Goal: Information Seeking & Learning: Learn about a topic

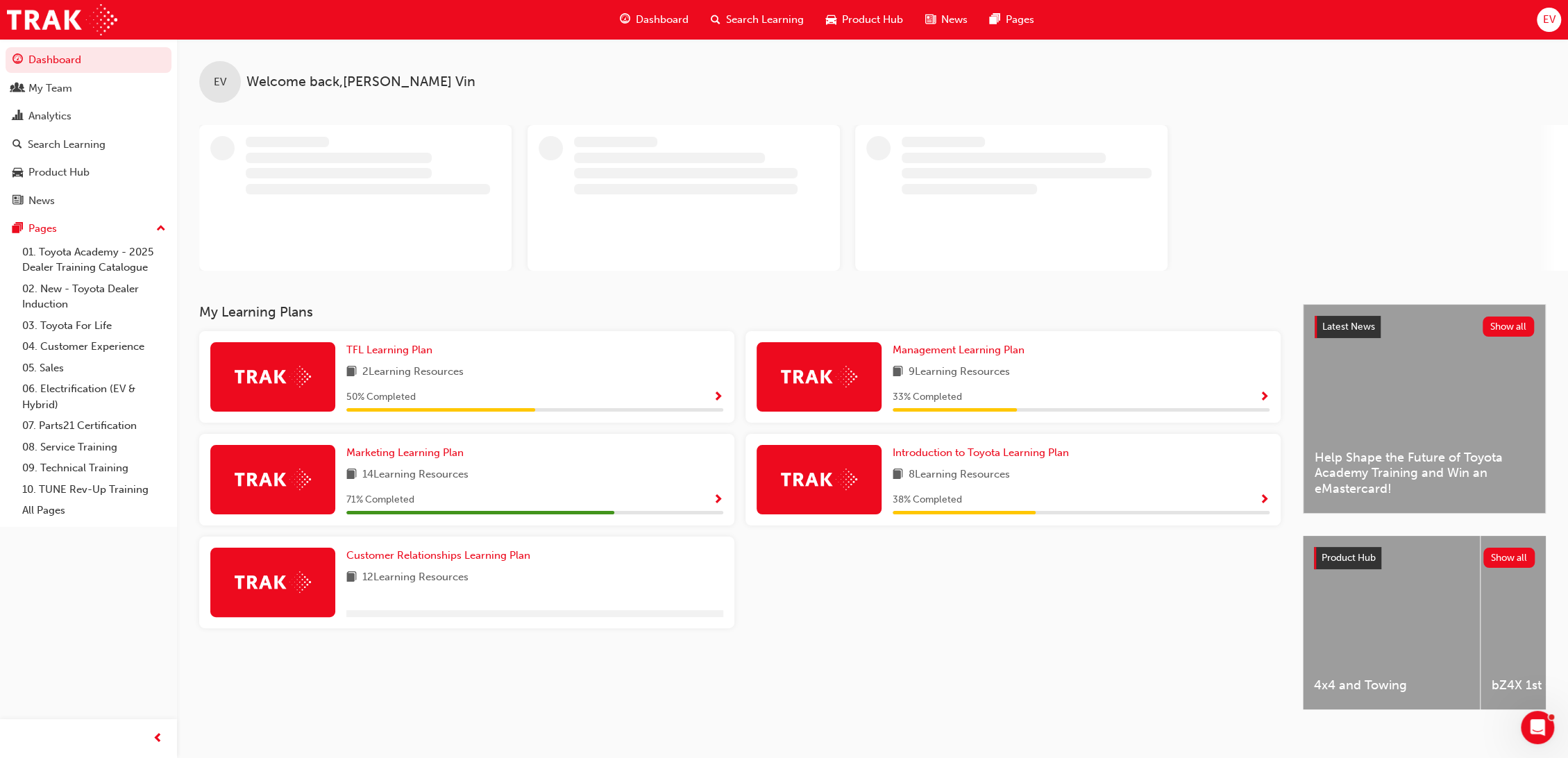
click at [1545, 15] on span "EV" at bounding box center [1548, 20] width 13 height 16
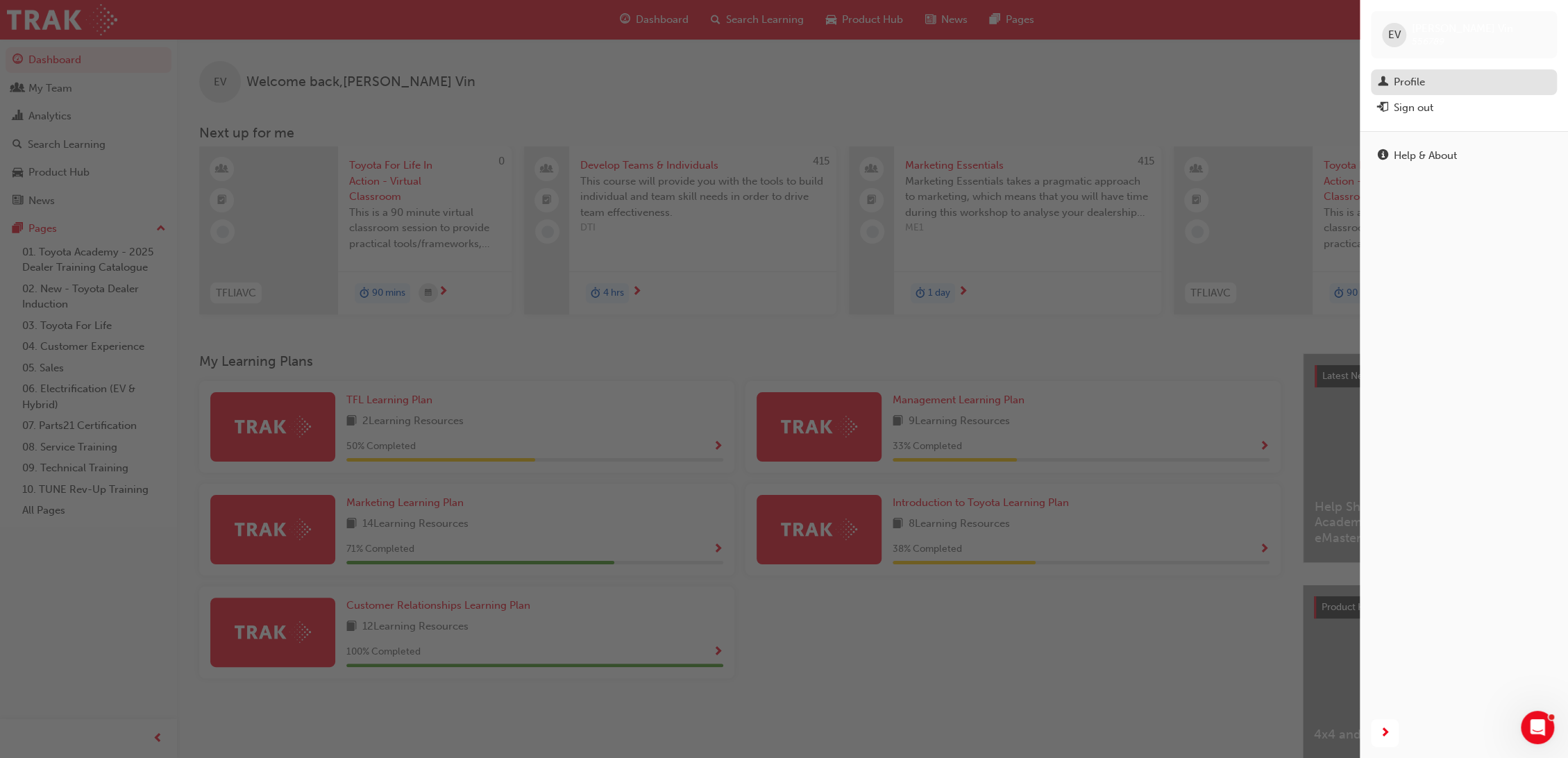
click at [1421, 81] on div "Profile" at bounding box center [1409, 83] width 31 height 16
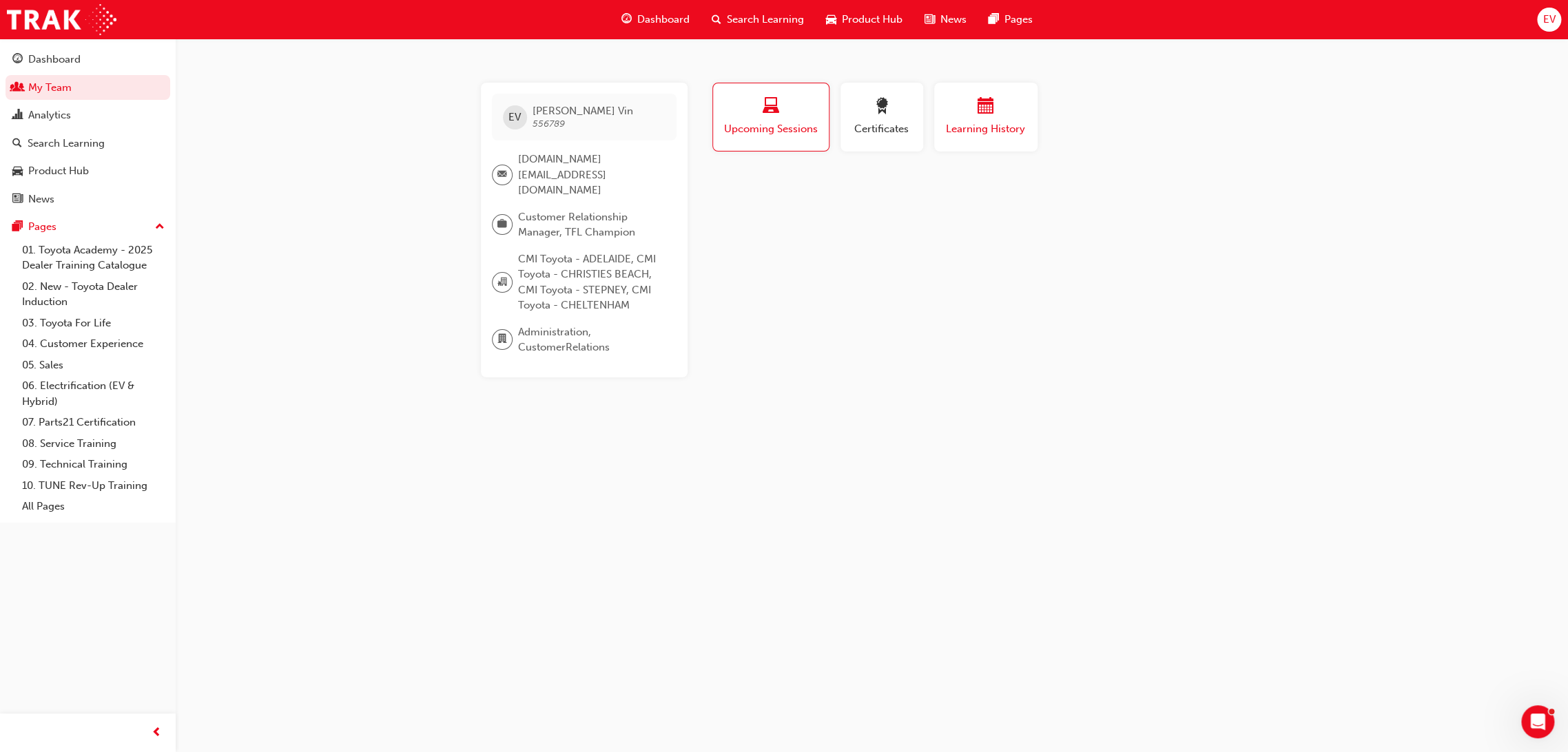
click at [996, 119] on div "Learning History" at bounding box center [986, 117] width 83 height 39
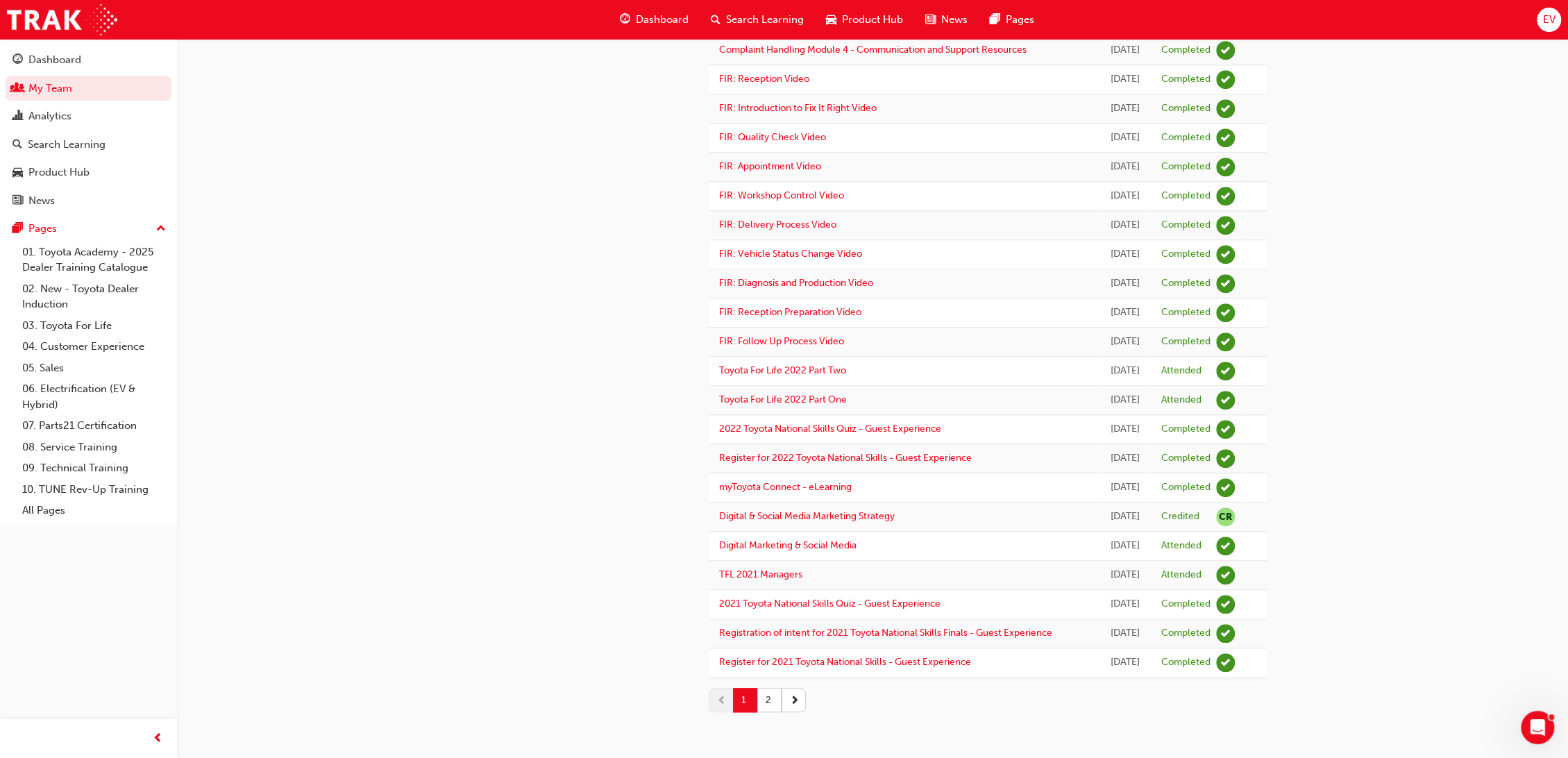
scroll to position [1314, 0]
click at [766, 704] on button "2" at bounding box center [769, 700] width 24 height 24
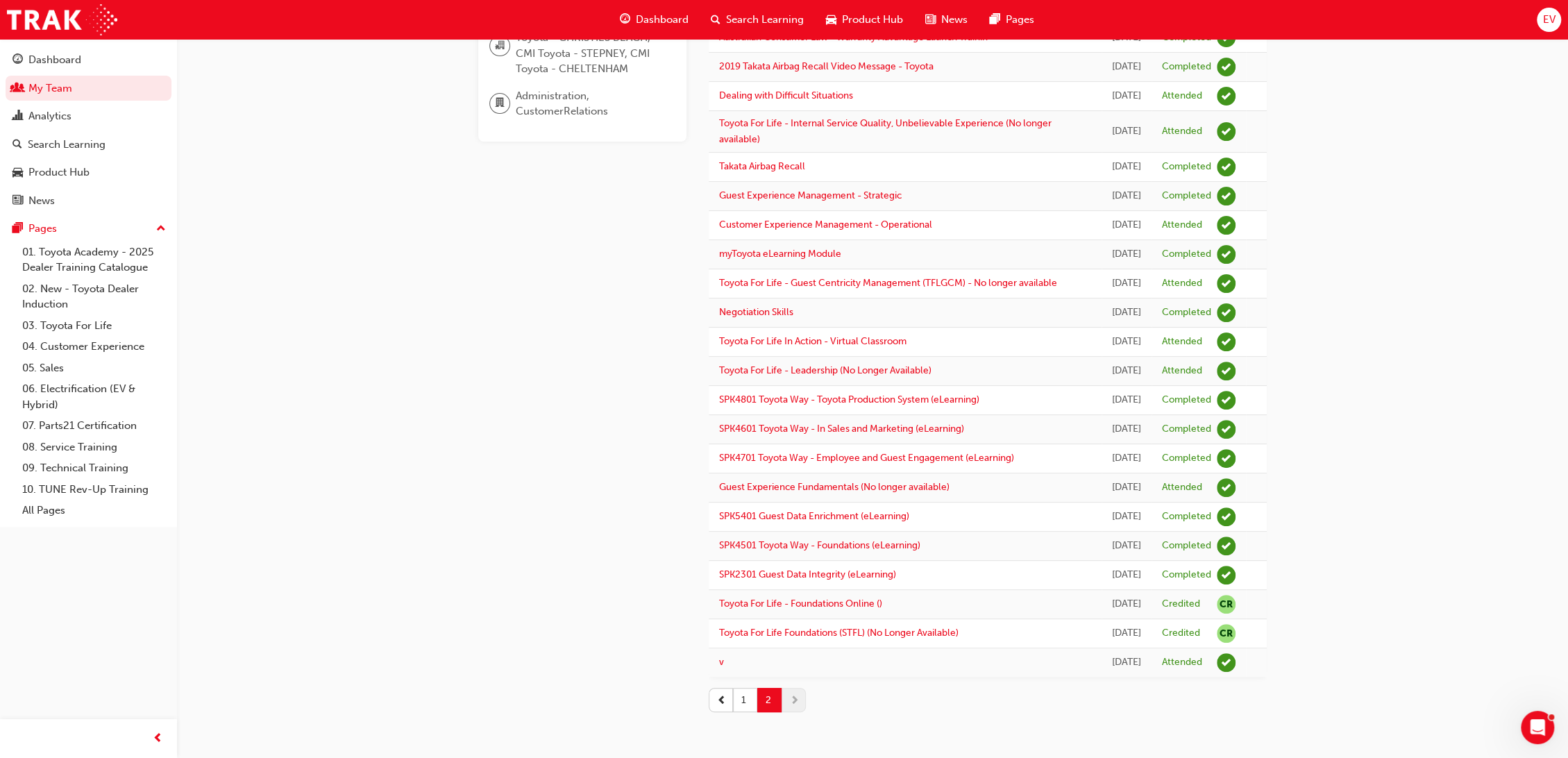
scroll to position [461, 0]
click at [748, 703] on button "1" at bounding box center [745, 700] width 24 height 24
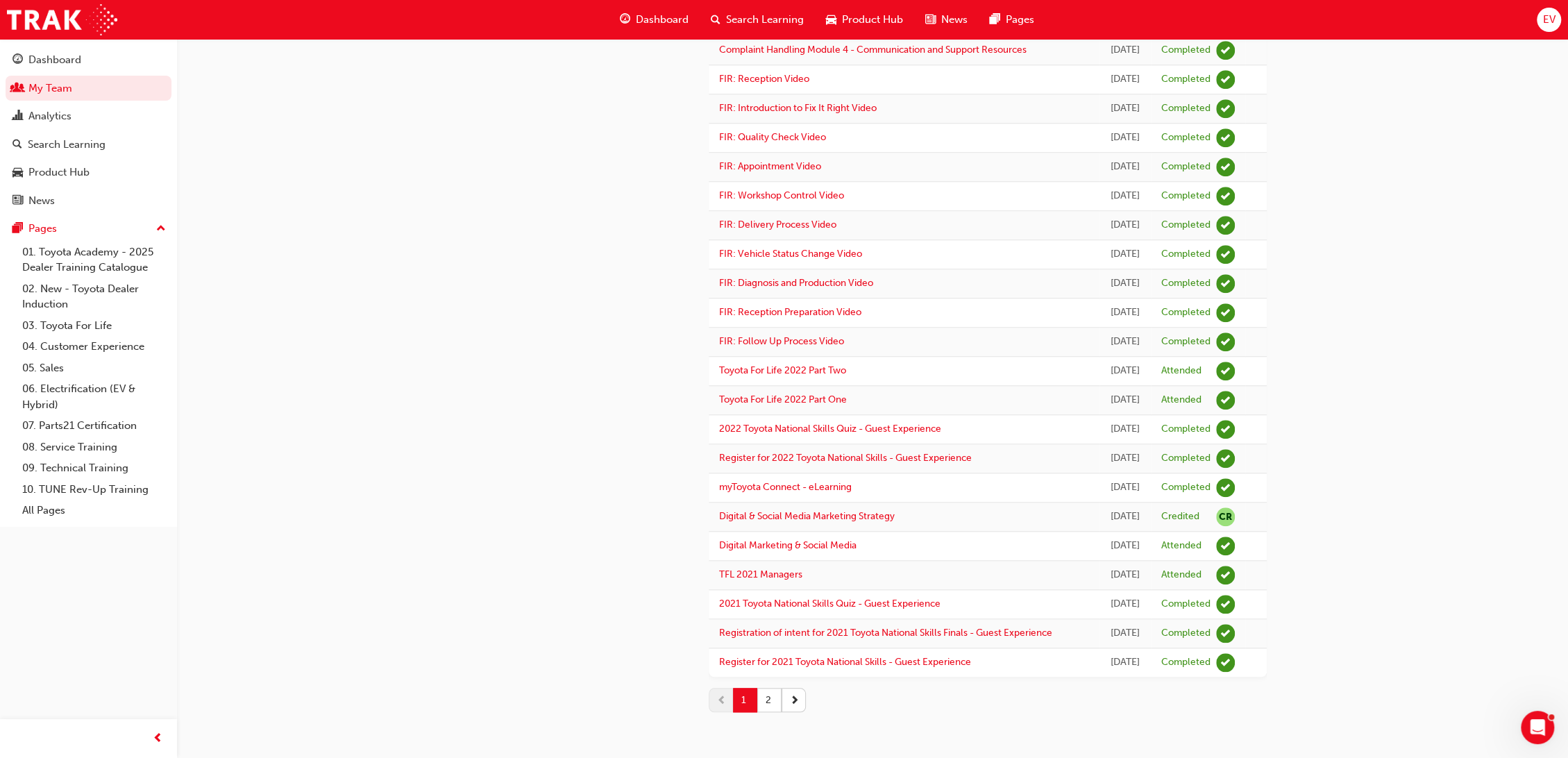
scroll to position [1314, 0]
click at [776, 705] on button "2" at bounding box center [769, 700] width 24 height 24
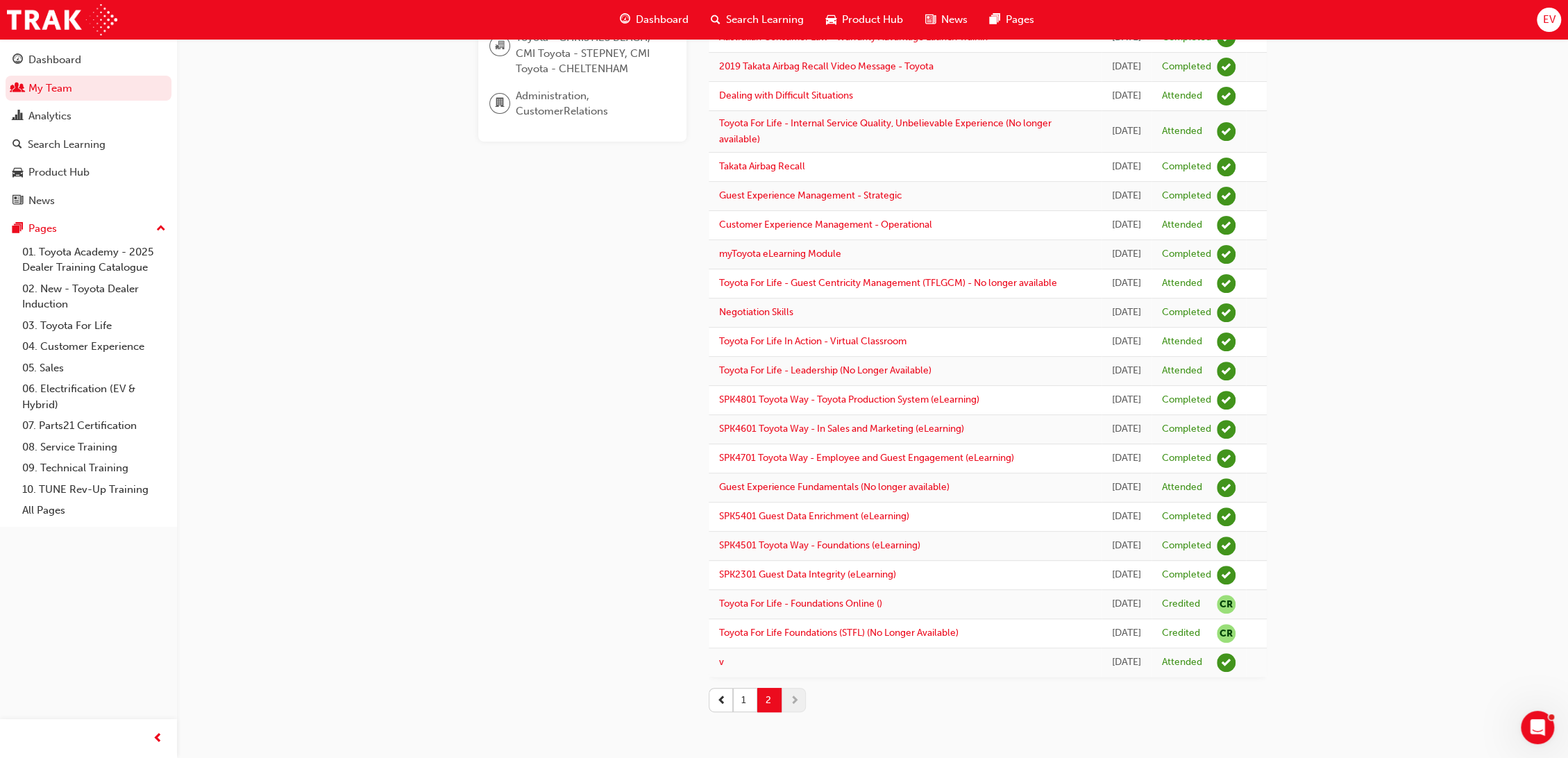
scroll to position [461, 0]
